Goal: Book appointment/travel/reservation

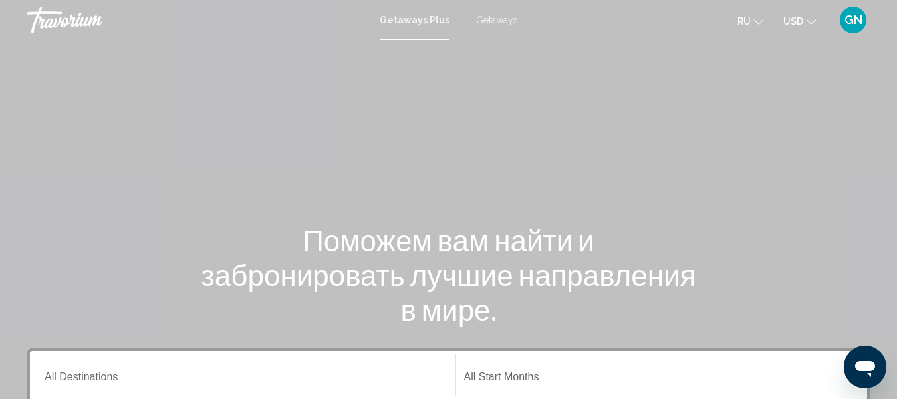
click at [499, 21] on span "Getaways" at bounding box center [497, 20] width 42 height 11
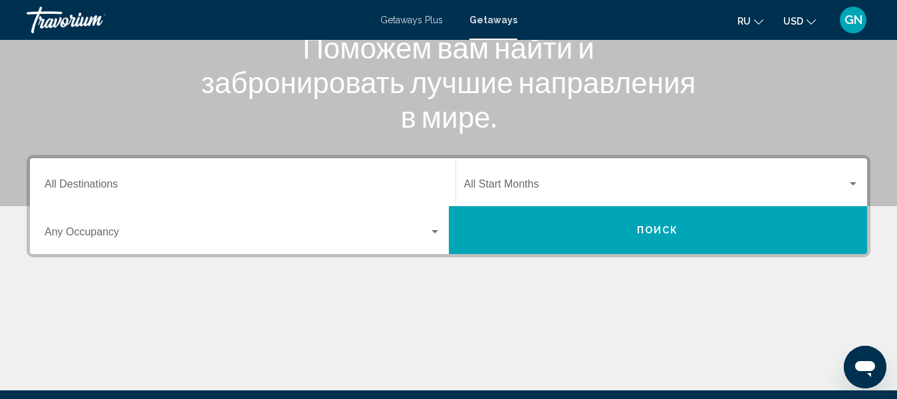
scroll to position [198, 0]
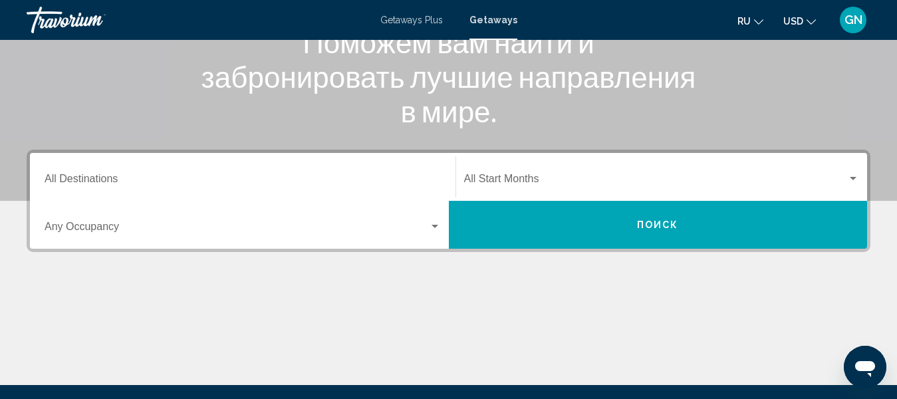
click at [108, 180] on input "Destination All Destinations" at bounding box center [243, 182] width 396 height 12
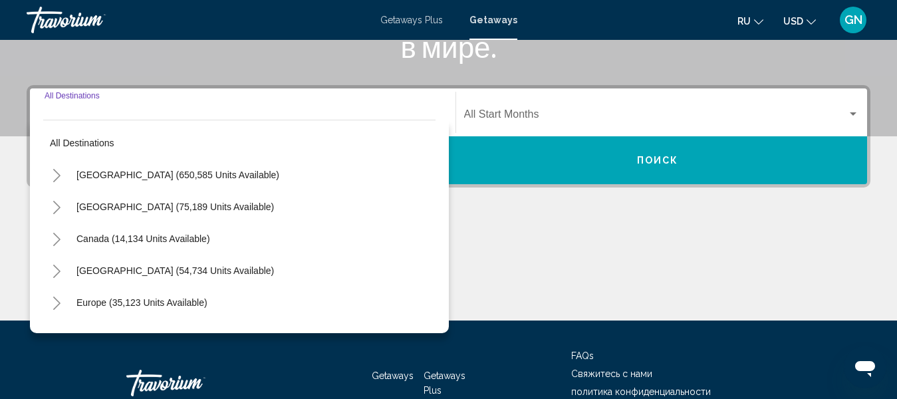
scroll to position [305, 0]
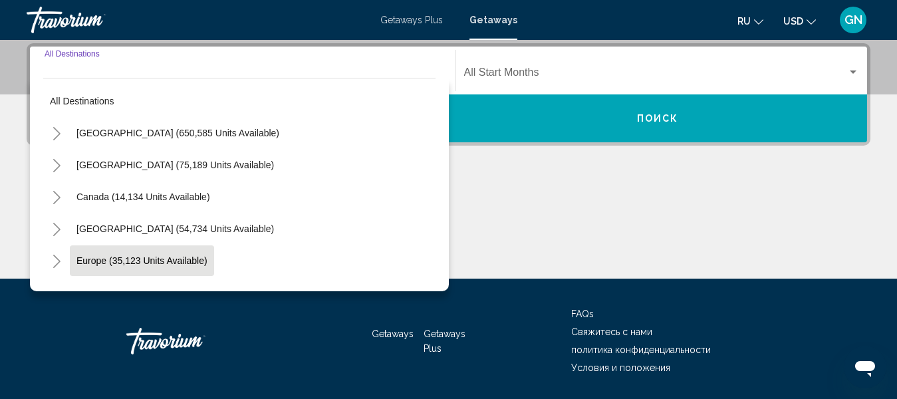
click at [128, 262] on span "Europe (35,123 units available)" at bounding box center [141, 260] width 131 height 11
type input "**********"
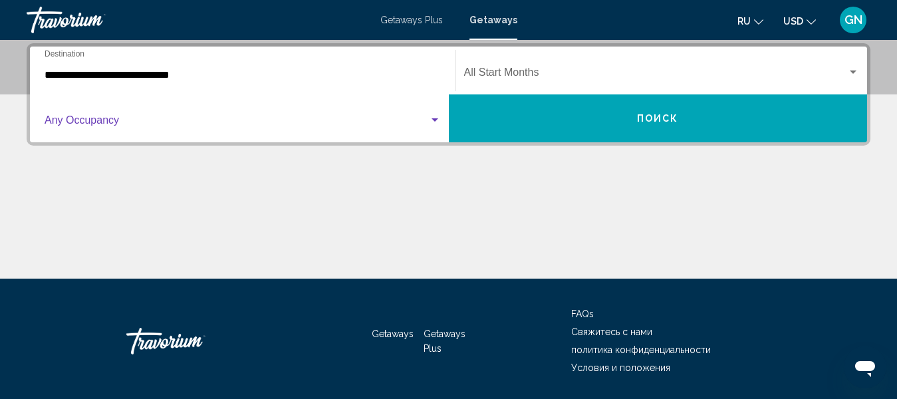
click at [134, 119] on span "Search widget" at bounding box center [237, 123] width 384 height 12
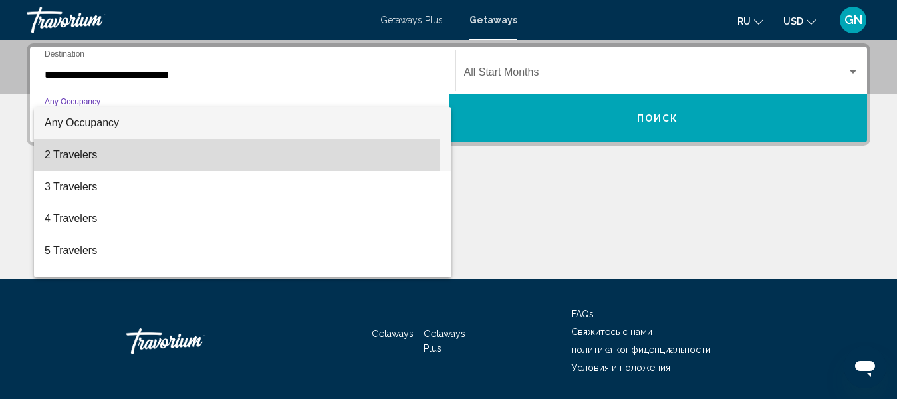
click at [105, 158] on span "2 Travelers" at bounding box center [243, 155] width 396 height 32
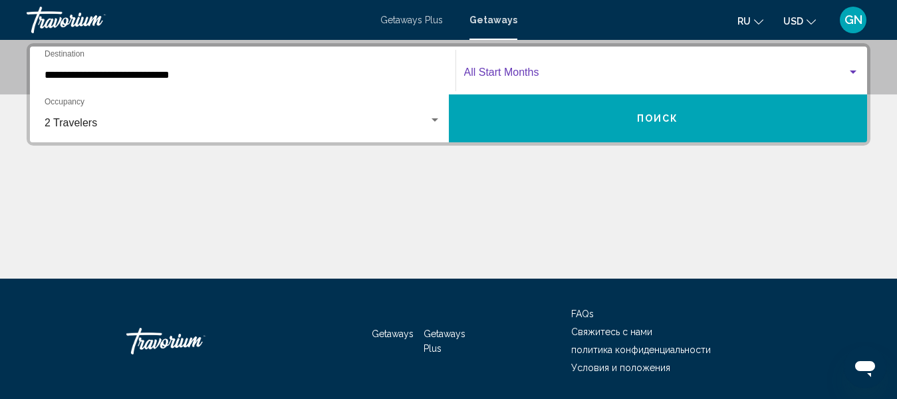
click at [747, 70] on span "Search widget" at bounding box center [656, 75] width 384 height 12
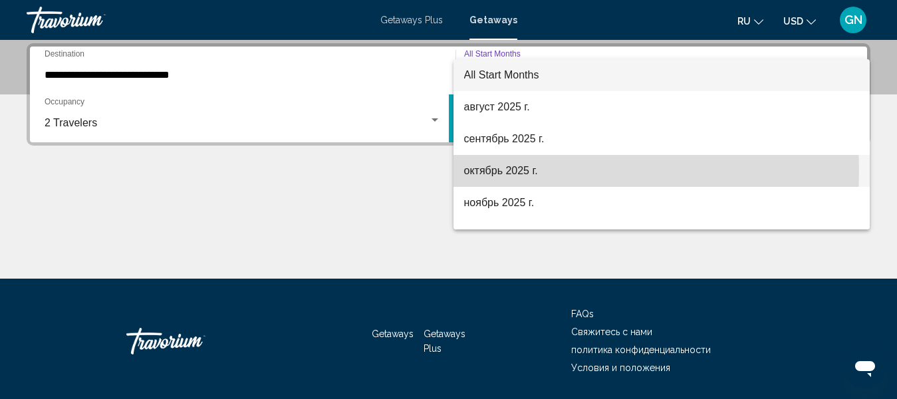
click at [547, 170] on span "октябрь 2025 г." at bounding box center [662, 171] width 396 height 32
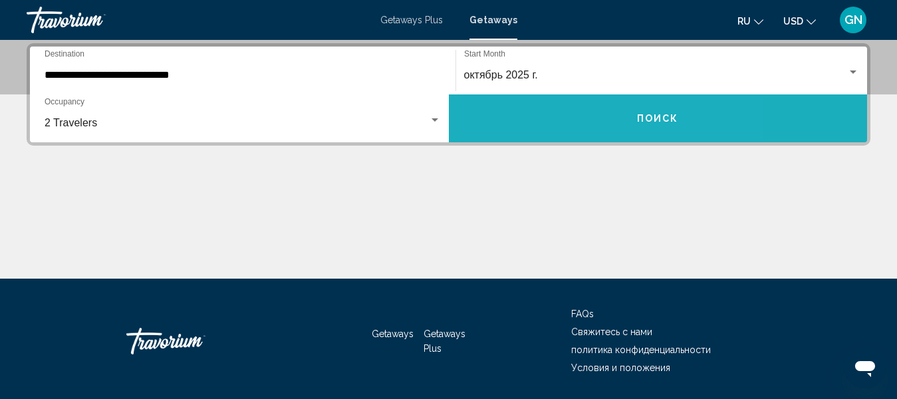
click at [562, 115] on button "Поиск" at bounding box center [658, 118] width 419 height 48
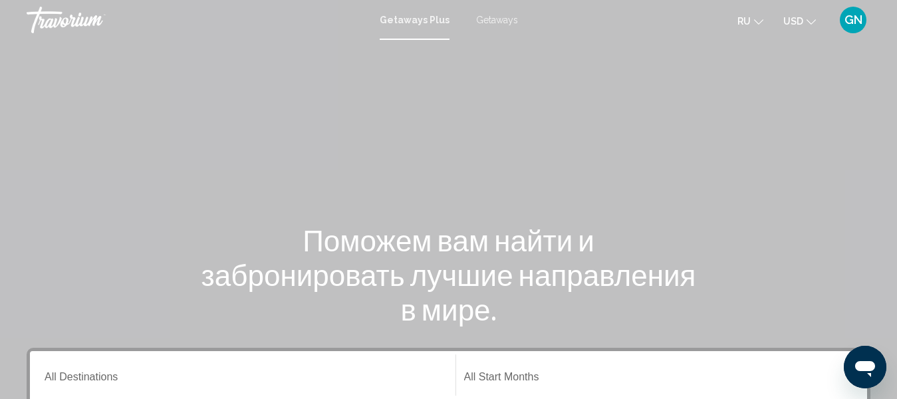
click at [495, 19] on span "Getaways" at bounding box center [497, 20] width 42 height 11
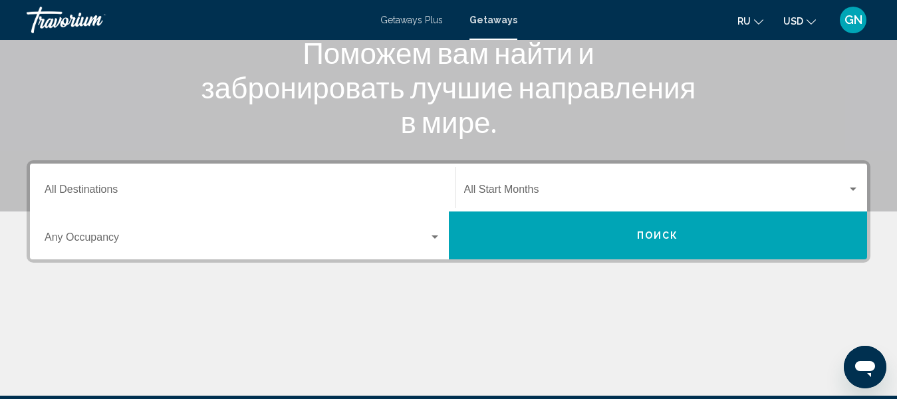
scroll to position [189, 0]
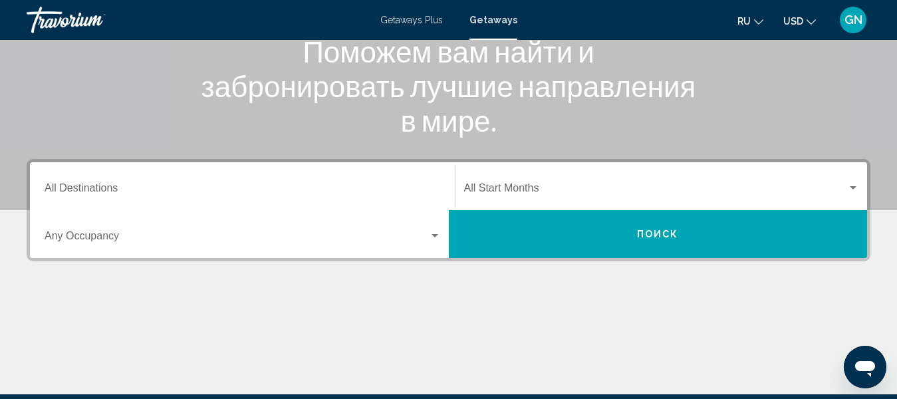
click at [263, 180] on div "Destination All Destinations" at bounding box center [243, 187] width 396 height 42
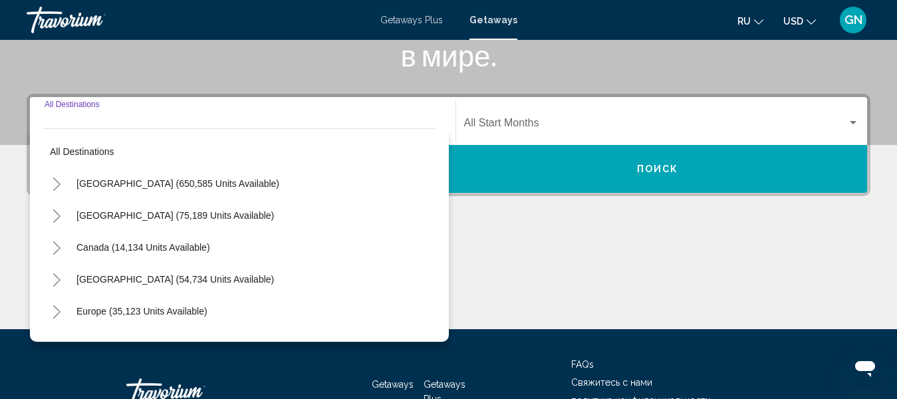
scroll to position [305, 0]
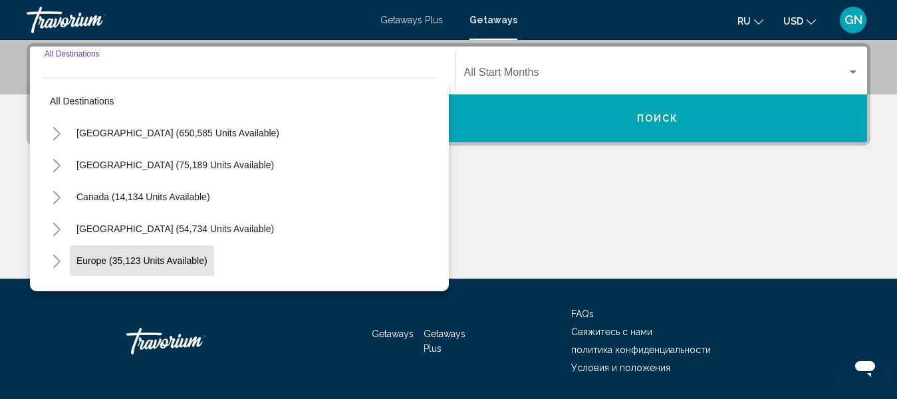
click at [178, 263] on span "Europe (35,123 units available)" at bounding box center [141, 260] width 131 height 11
type input "**********"
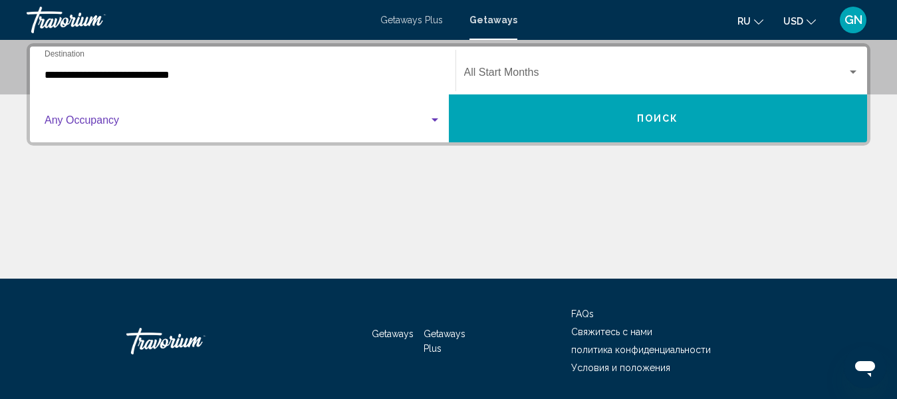
click at [122, 119] on span "Search widget" at bounding box center [237, 123] width 384 height 12
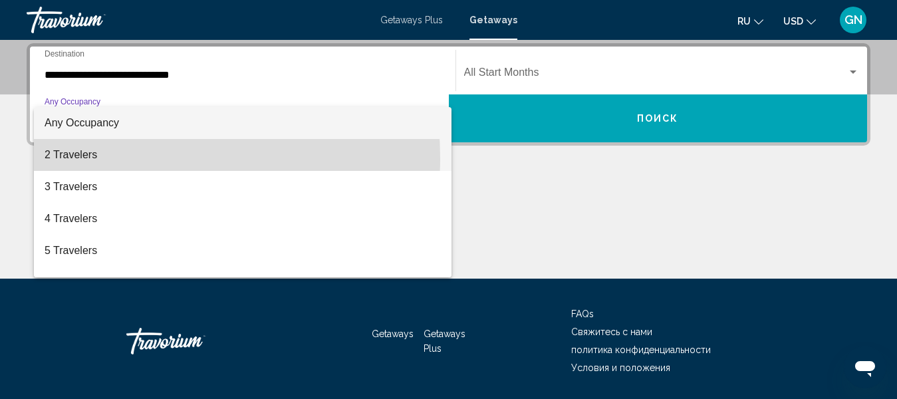
click at [110, 158] on span "2 Travelers" at bounding box center [243, 155] width 396 height 32
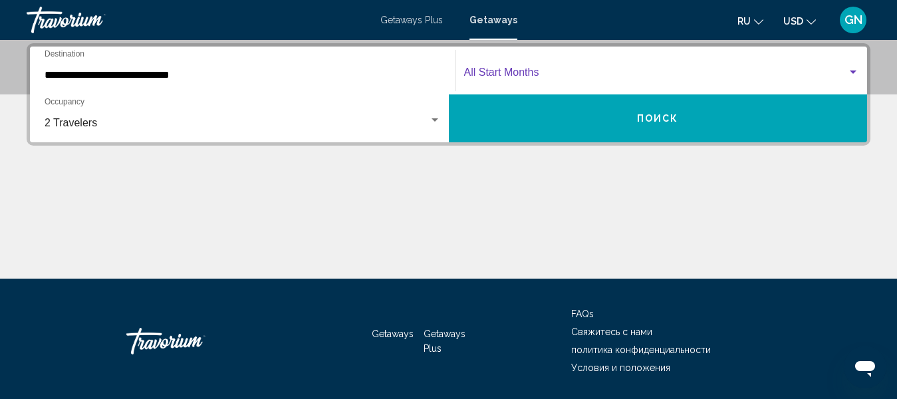
click at [596, 74] on span "Search widget" at bounding box center [656, 75] width 384 height 12
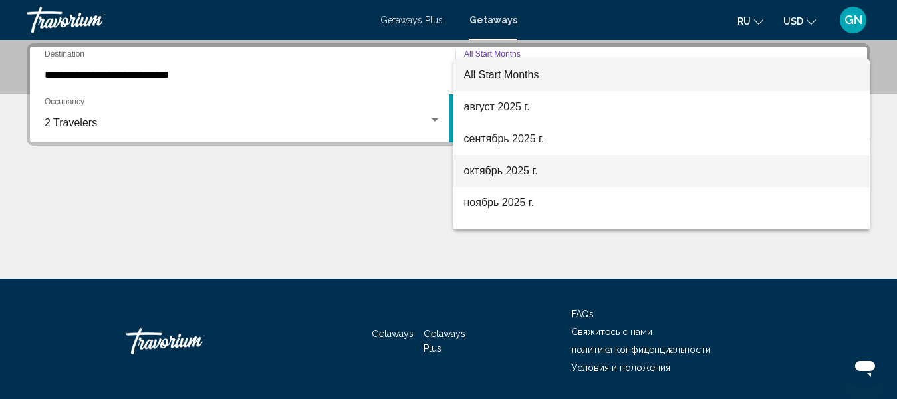
click at [558, 176] on span "октябрь 2025 г." at bounding box center [662, 171] width 396 height 32
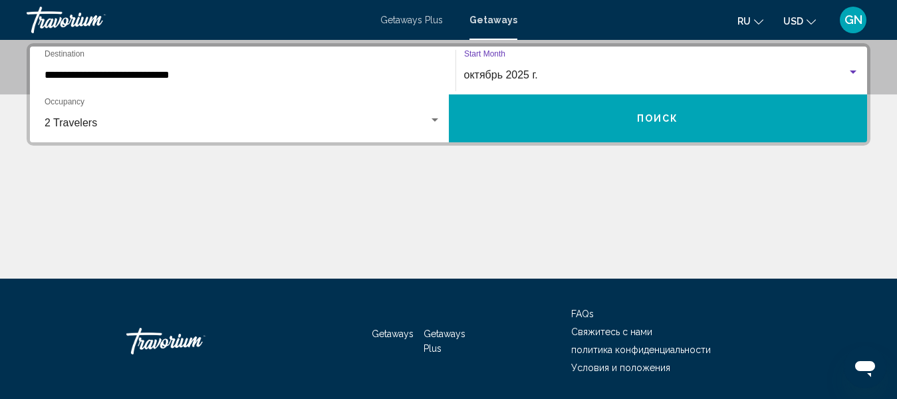
click at [624, 130] on button "Поиск" at bounding box center [658, 118] width 419 height 48
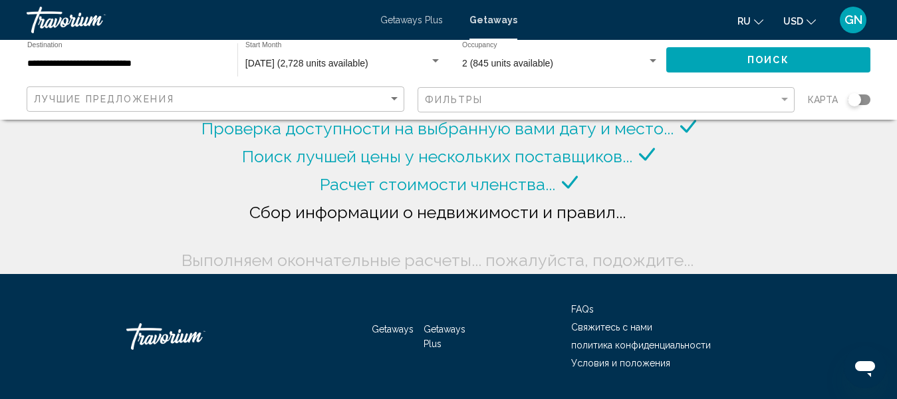
click at [856, 99] on div "Search widget" at bounding box center [854, 99] width 13 height 13
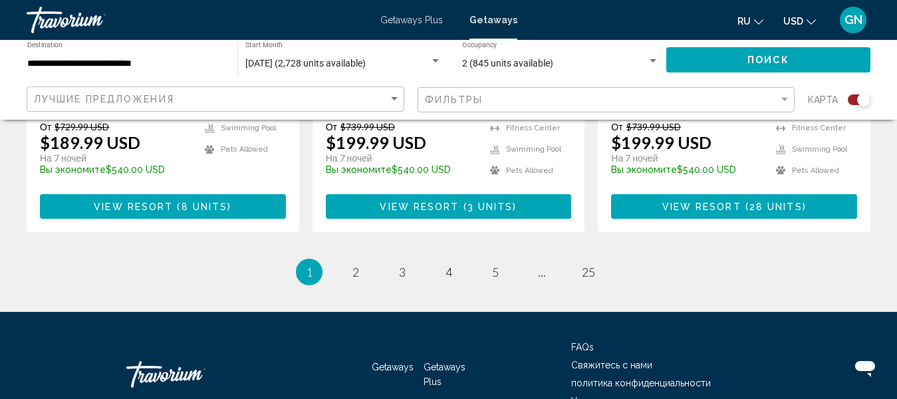
scroll to position [2234, 0]
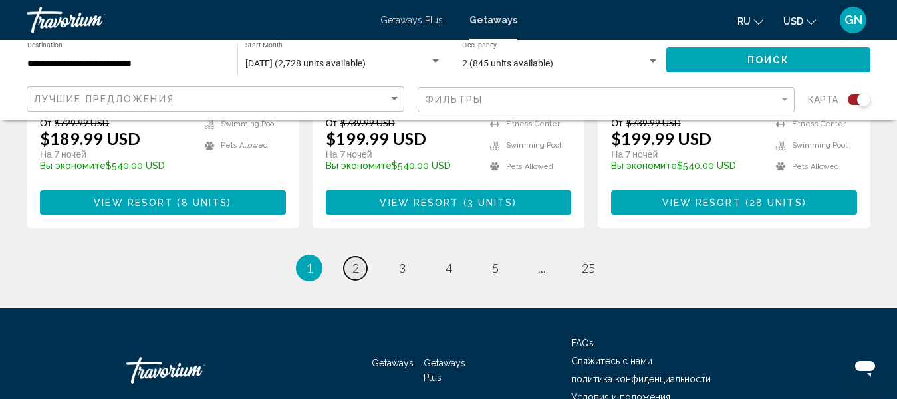
click at [352, 261] on span "2" at bounding box center [355, 268] width 7 height 15
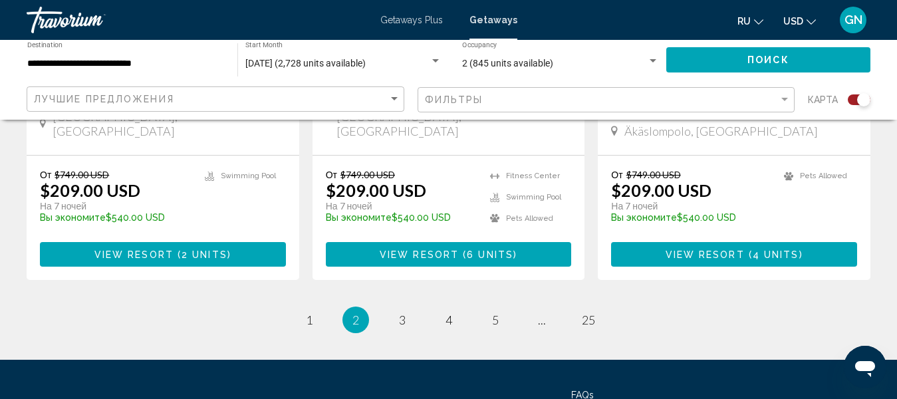
scroll to position [2184, 0]
